Goal: Navigation & Orientation: Find specific page/section

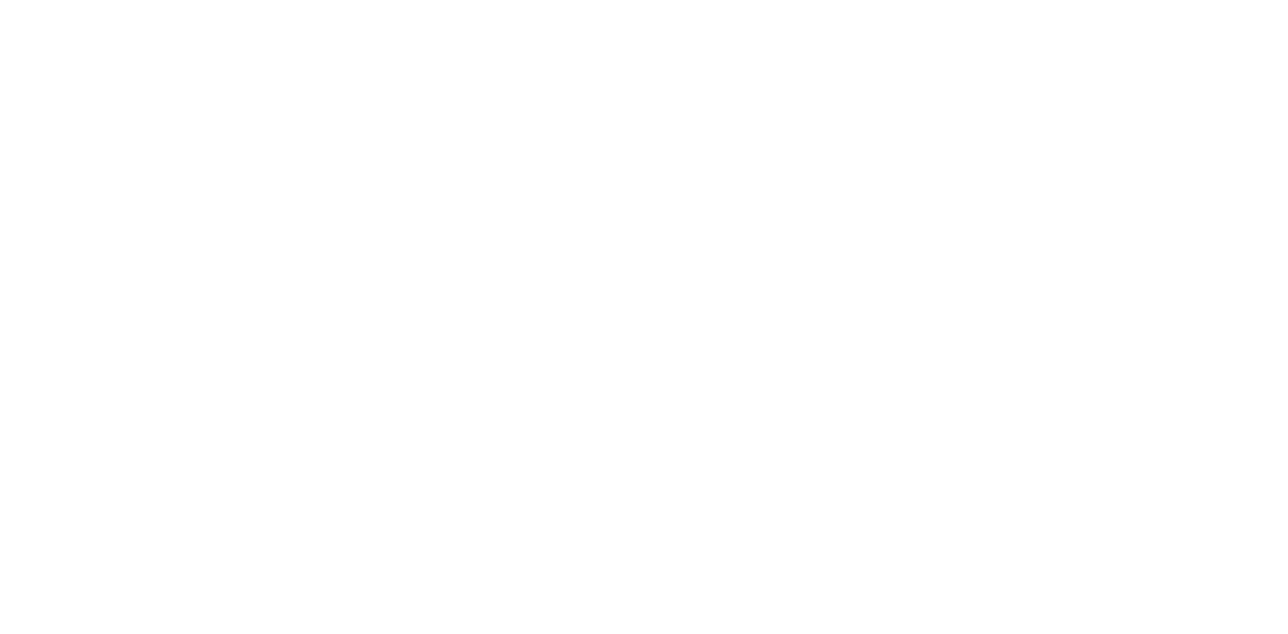
scroll to position [433, 0]
